Goal: Information Seeking & Learning: Understand process/instructions

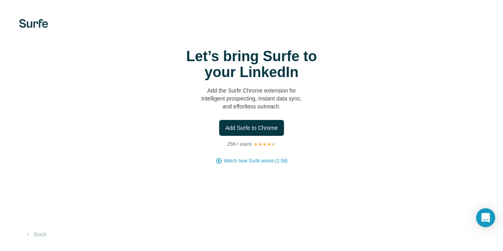
click at [0, 0] on video at bounding box center [0, 0] width 0 height 0
click at [489, 214] on icon "Open Intercom Messenger" at bounding box center [486, 218] width 10 height 10
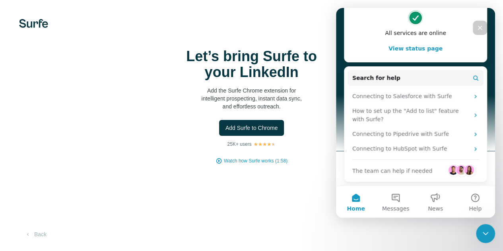
scroll to position [110, 0]
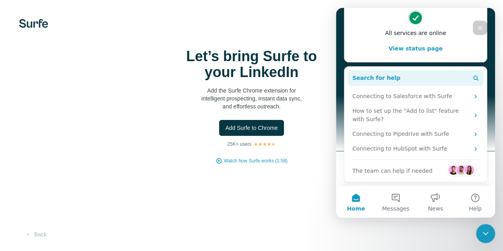
click at [400, 80] on button "Search for help" at bounding box center [416, 78] width 136 height 16
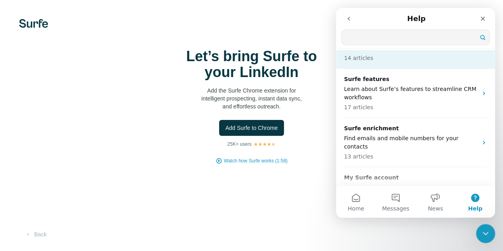
scroll to position [144, 0]
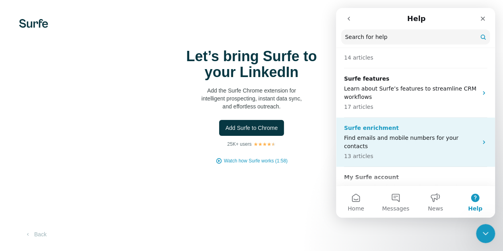
click at [398, 143] on div "Surfe enrichment Find emails and mobile numbers for your contacts 13 articles" at bounding box center [411, 142] width 134 height 37
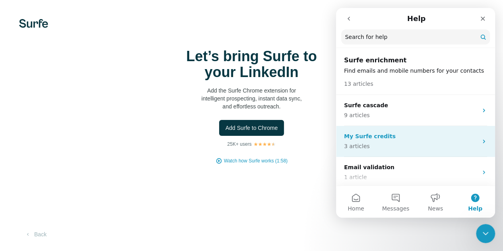
scroll to position [2, 0]
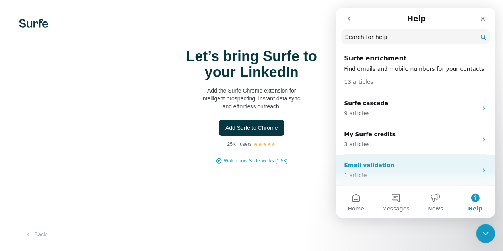
click at [364, 178] on p "1 article" at bounding box center [411, 175] width 134 height 8
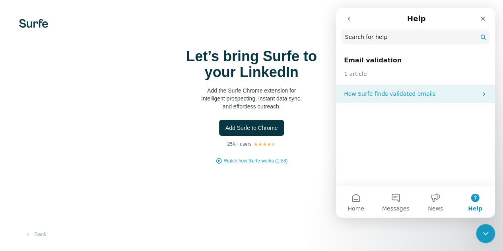
click at [405, 93] on p "How Surfe finds validated emails" at bounding box center [411, 94] width 134 height 8
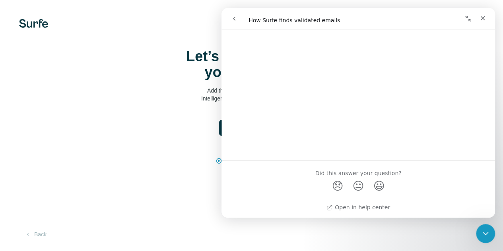
scroll to position [1287, 0]
click at [209, 191] on div "Let’s bring Surfe to your LinkedIn Add the Surfe Chrome extension for intellige…" at bounding box center [251, 125] width 503 height 251
click at [476, 15] on div "Close" at bounding box center [483, 18] width 14 height 14
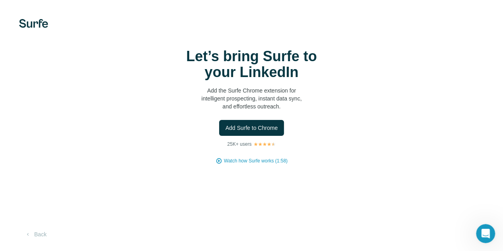
scroll to position [0, 0]
click at [224, 165] on span "Watch how Surfe works (1:58)" at bounding box center [256, 161] width 64 height 7
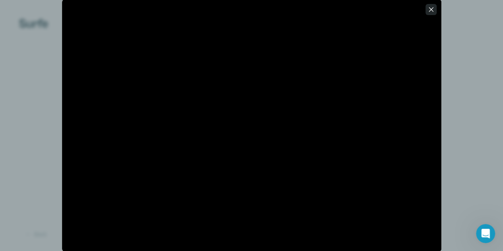
click at [432, 8] on icon "button" at bounding box center [431, 10] width 8 height 8
